Goal: Information Seeking & Learning: Find specific fact

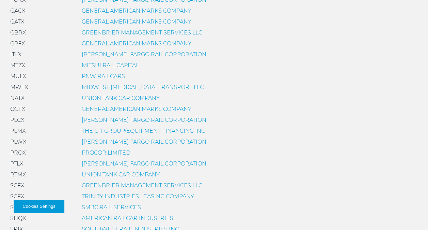
scroll to position [355, 0]
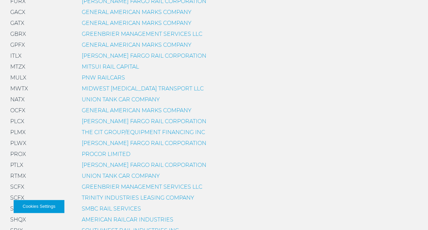
click at [126, 153] on link "PROCOR LIMITED" at bounding box center [106, 154] width 49 height 6
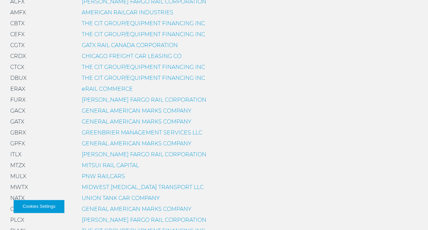
scroll to position [257, 0]
click at [162, 121] on link "GENERAL AMERICAN MARKS COMPANY" at bounding box center [137, 121] width 110 height 6
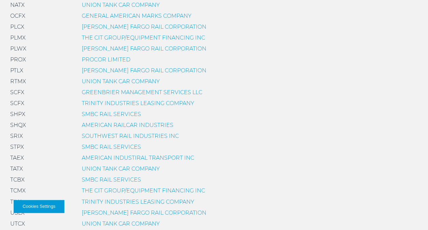
scroll to position [444, 0]
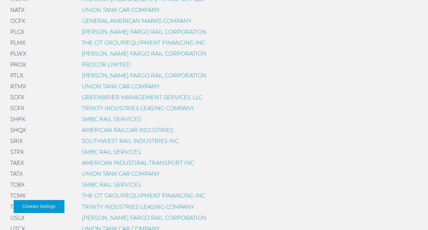
click at [114, 64] on link "PROCOR LIMITED" at bounding box center [106, 64] width 49 height 6
